Goal: Task Accomplishment & Management: Complete application form

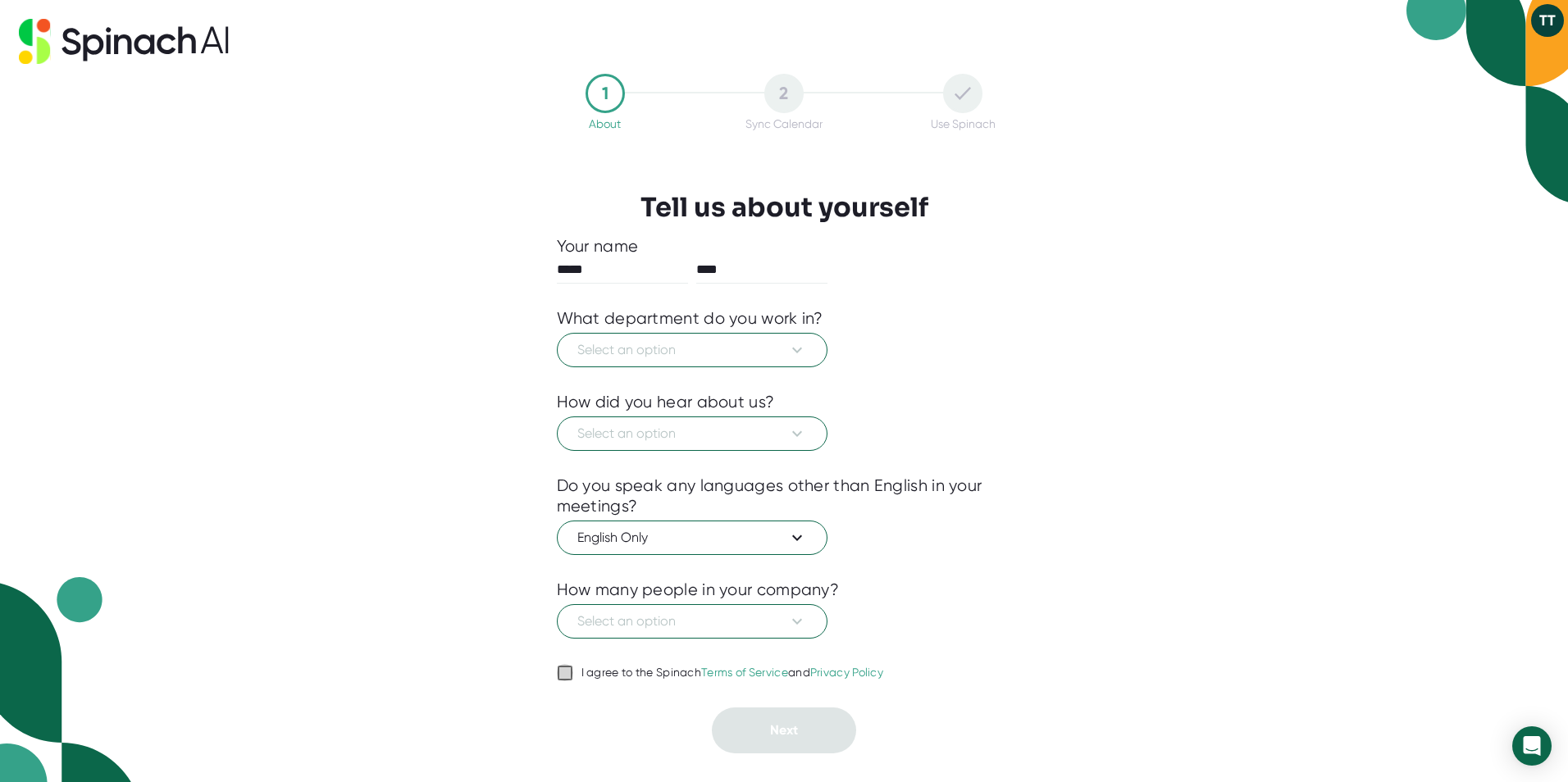
click at [559, 667] on input "I agree to the Spinach Terms of Service and Privacy Policy" at bounding box center [565, 672] width 16 height 19
checkbox input "true"
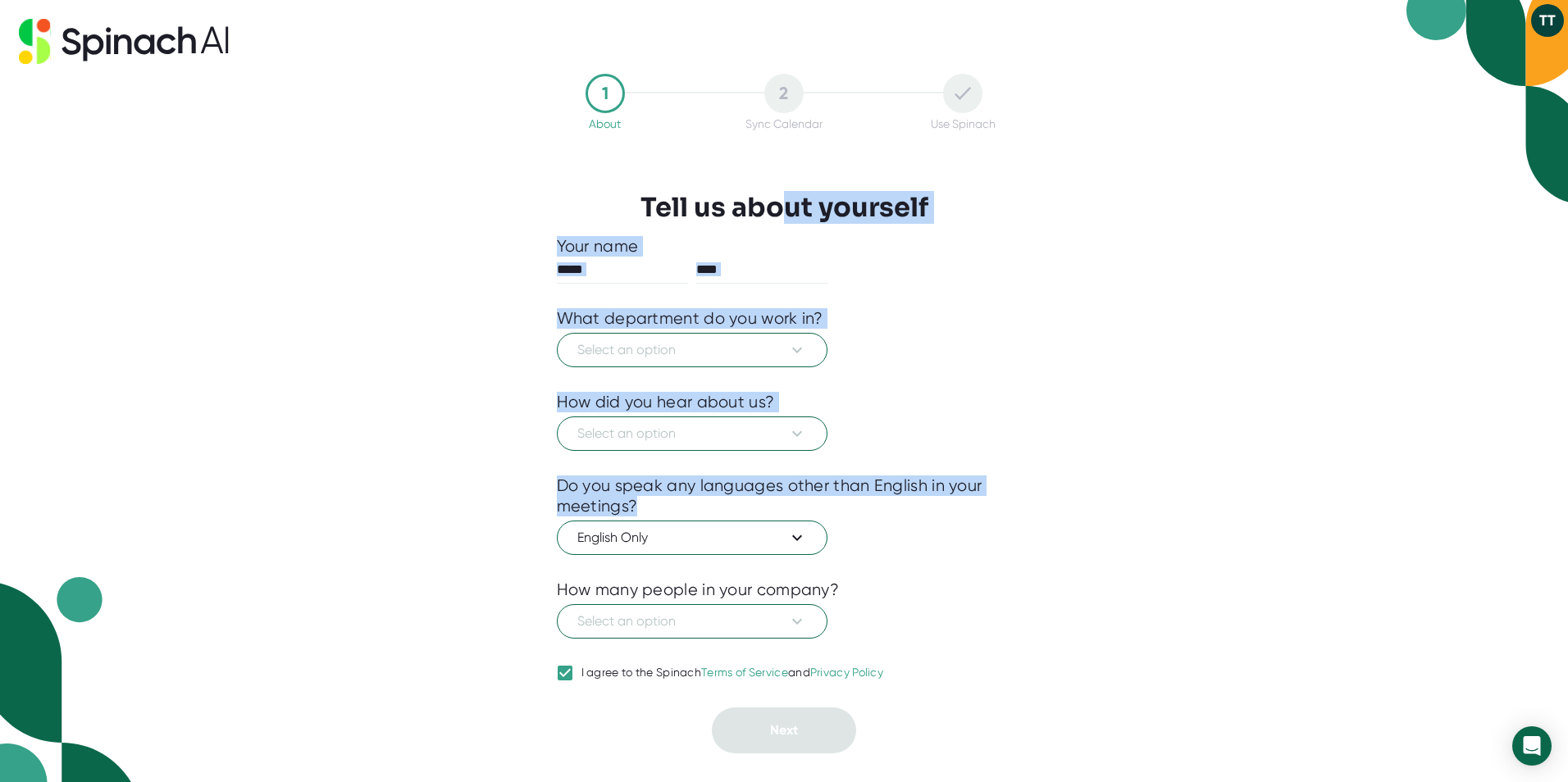
drag, startPoint x: 775, startPoint y: 222, endPoint x: 732, endPoint y: 515, distance: 296.1
click at [732, 515] on div "1 About 2 Sync Calendar Use Spinach Tell us about yourself Your name ***** ****…" at bounding box center [784, 414] width 537 height 699
drag, startPoint x: 732, startPoint y: 515, endPoint x: 919, endPoint y: 348, distance: 250.7
click at [919, 348] on div "Select an option" at bounding box center [784, 348] width 455 height 39
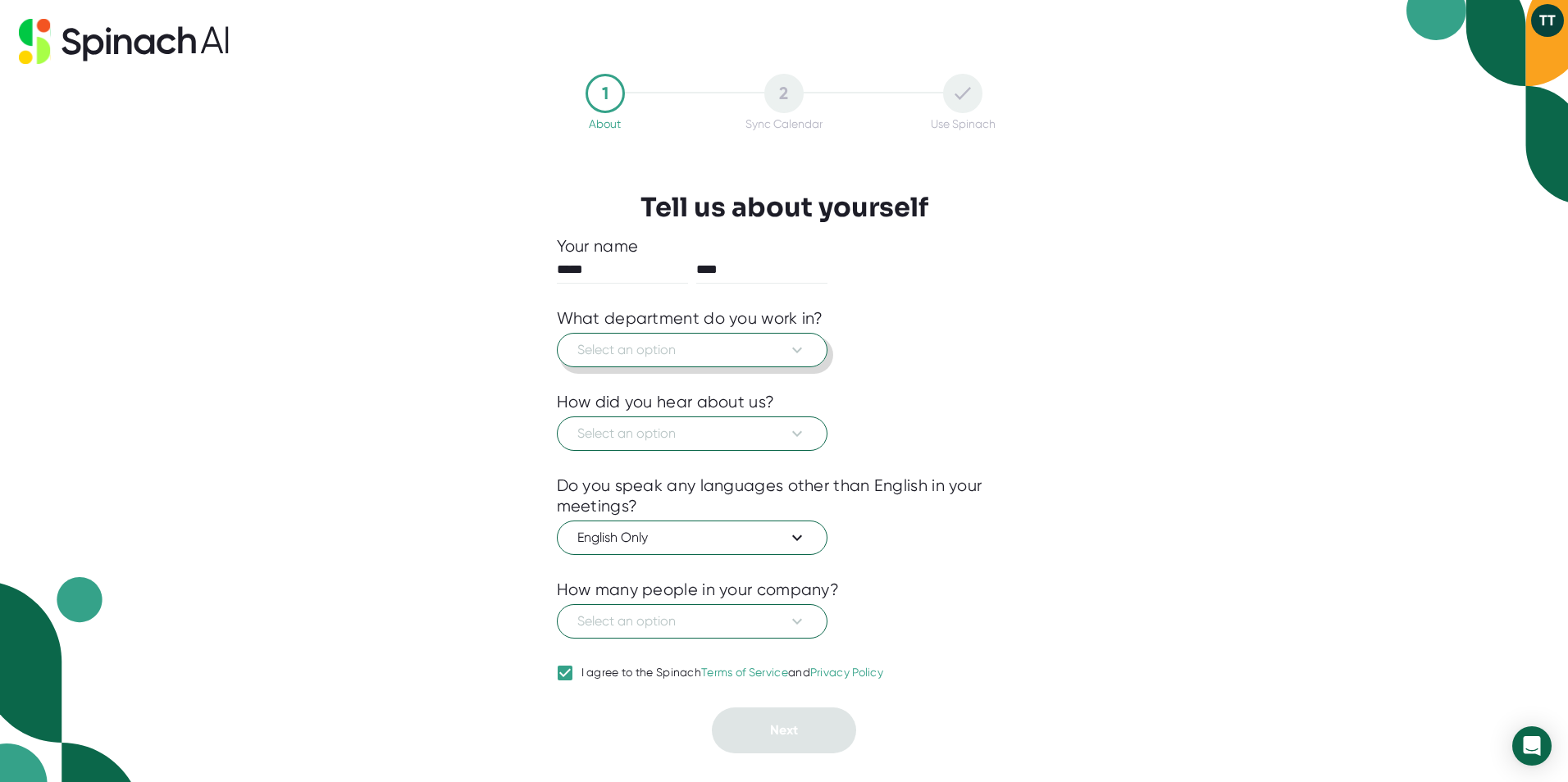
click at [797, 352] on icon at bounding box center [797, 350] width 10 height 6
